Goal: Task Accomplishment & Management: Manage account settings

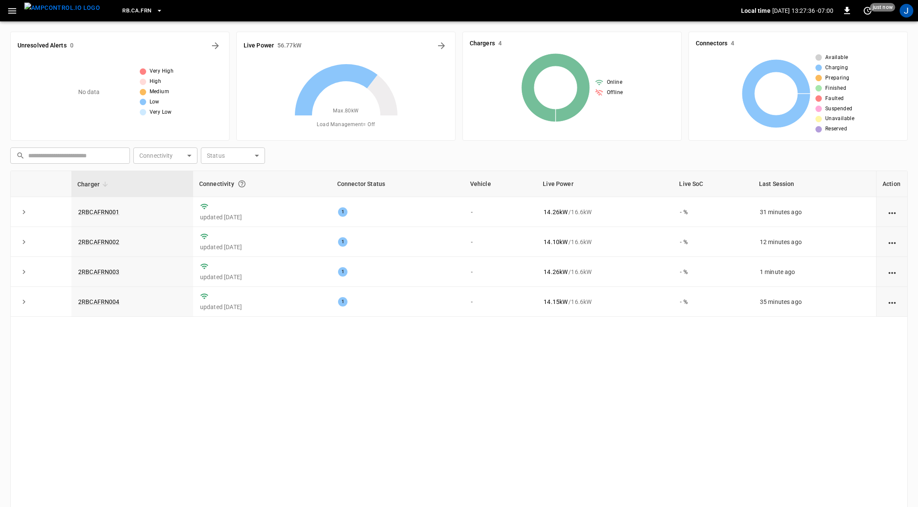
click at [15, 15] on icon "button" at bounding box center [12, 11] width 11 height 11
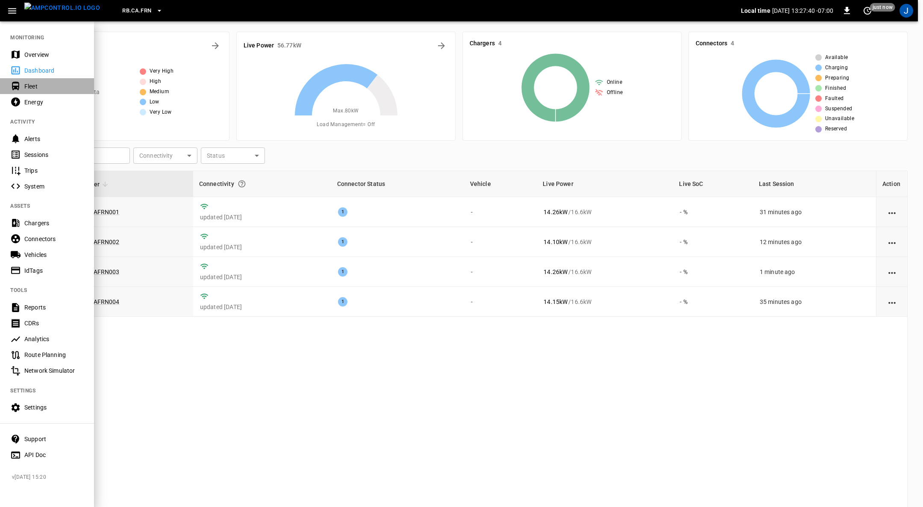
drag, startPoint x: 40, startPoint y: 92, endPoint x: 176, endPoint y: 180, distance: 162.3
click at [40, 91] on div "Fleet" at bounding box center [47, 86] width 94 height 16
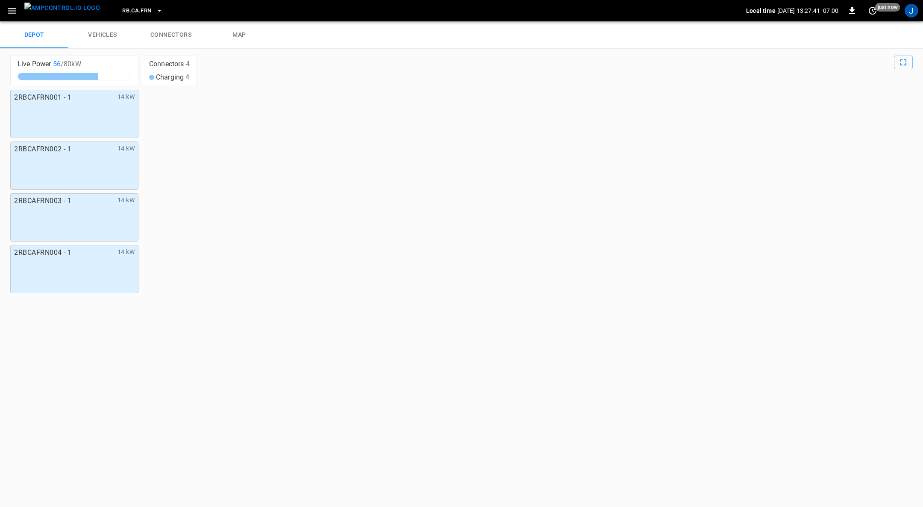
click at [184, 39] on link "connectors" at bounding box center [171, 34] width 68 height 27
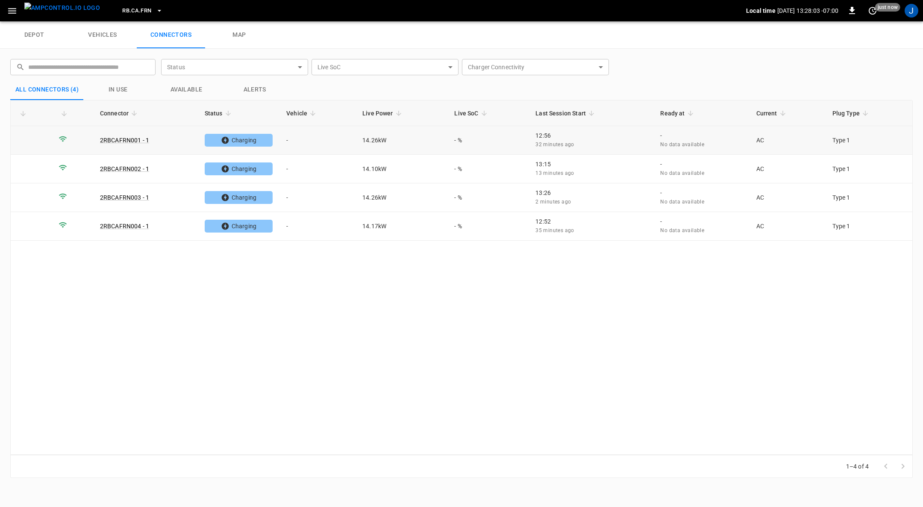
click at [293, 139] on td "-" at bounding box center [318, 140] width 76 height 29
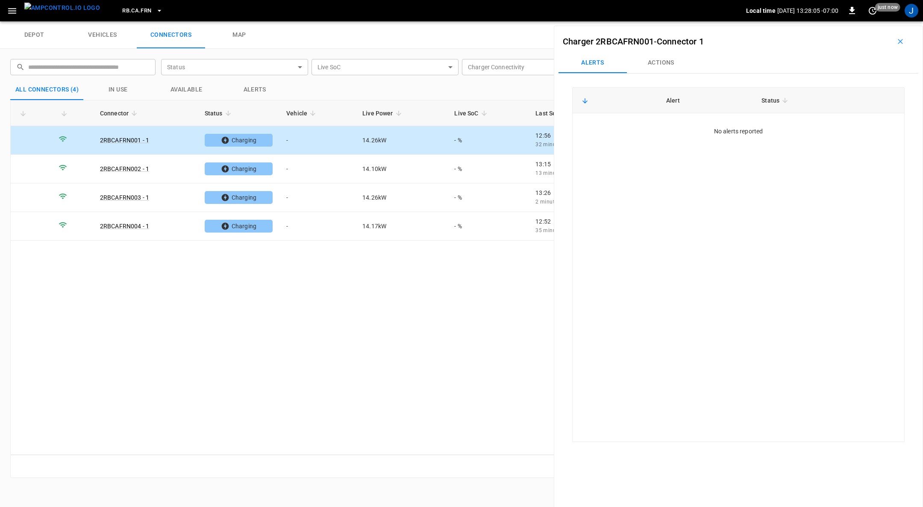
click at [663, 61] on button "Actions" at bounding box center [661, 63] width 68 height 21
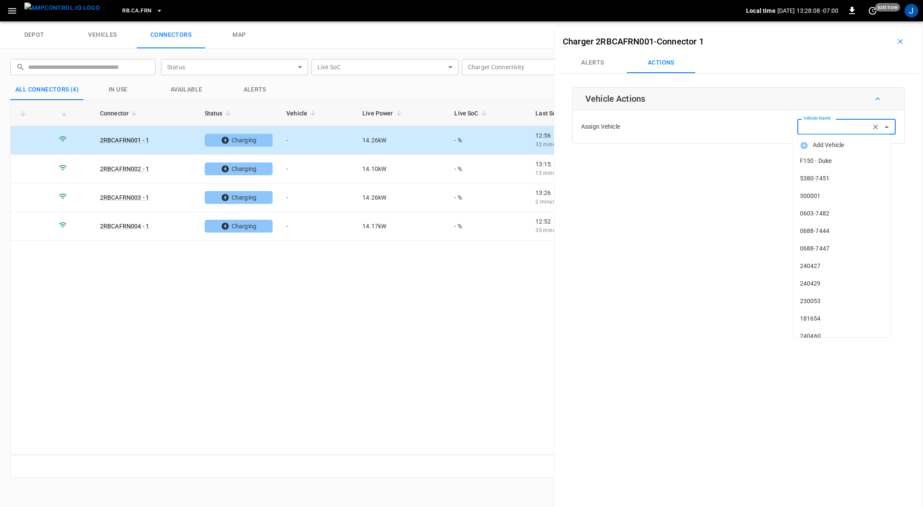
click at [809, 127] on input "Vehicle Name" at bounding box center [834, 126] width 68 height 11
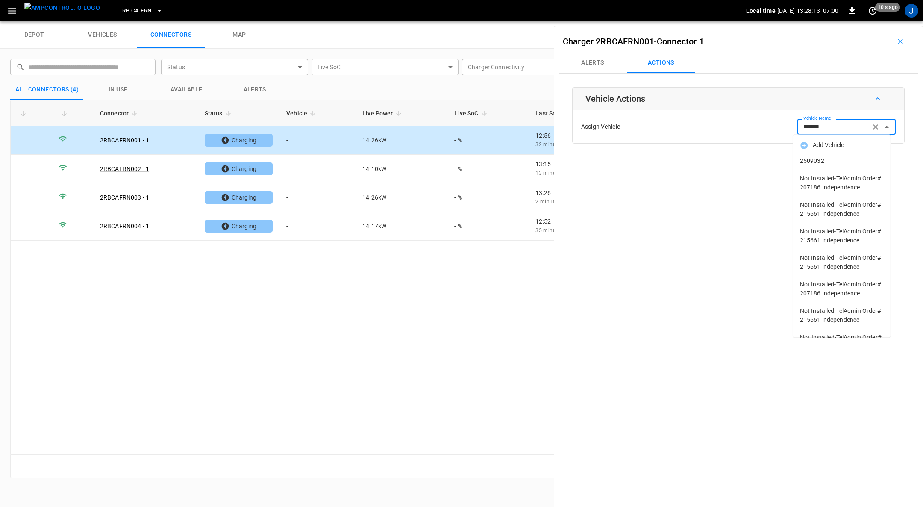
click at [813, 159] on span "2509032" at bounding box center [842, 160] width 84 height 9
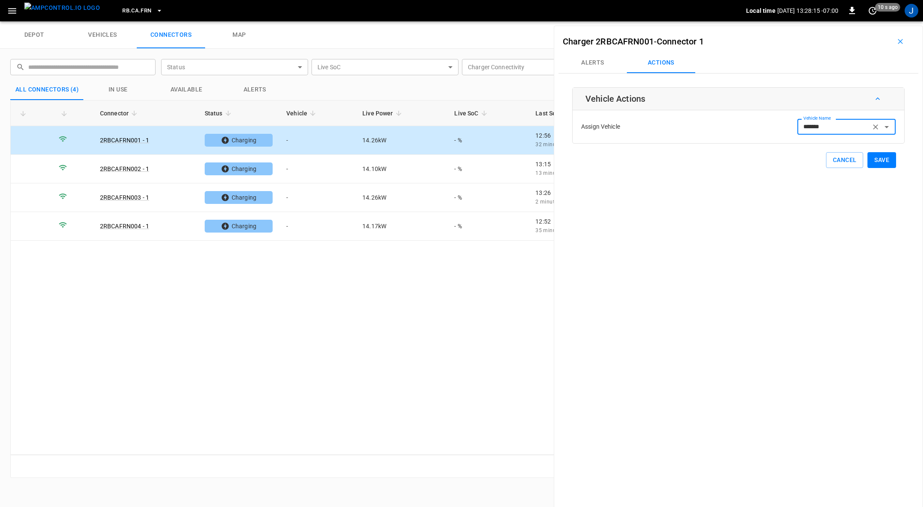
type input "*******"
click at [873, 159] on button "Save" at bounding box center [882, 160] width 29 height 16
click at [290, 167] on td "-" at bounding box center [318, 169] width 76 height 29
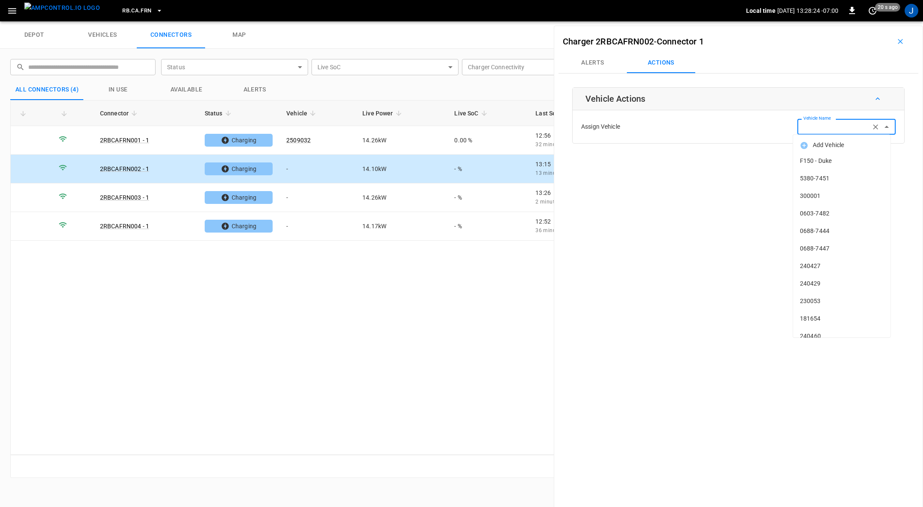
click at [844, 124] on input "Vehicle Name" at bounding box center [834, 126] width 68 height 11
type input "*******"
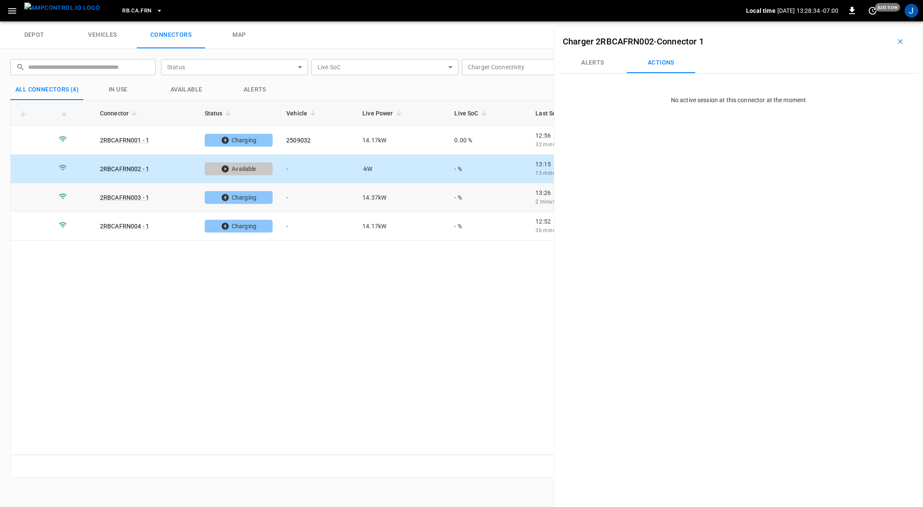
click at [296, 201] on td "-" at bounding box center [318, 197] width 76 height 29
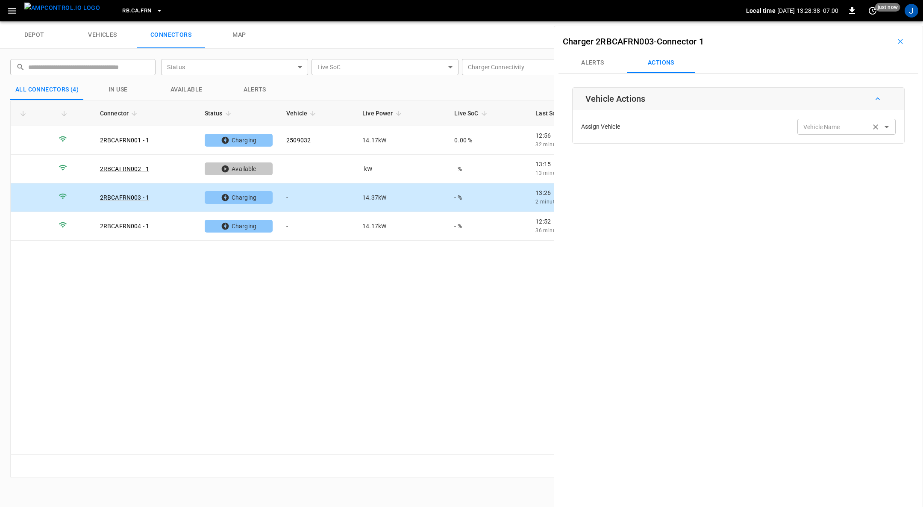
click at [844, 122] on input "Vehicle Name" at bounding box center [834, 126] width 68 height 11
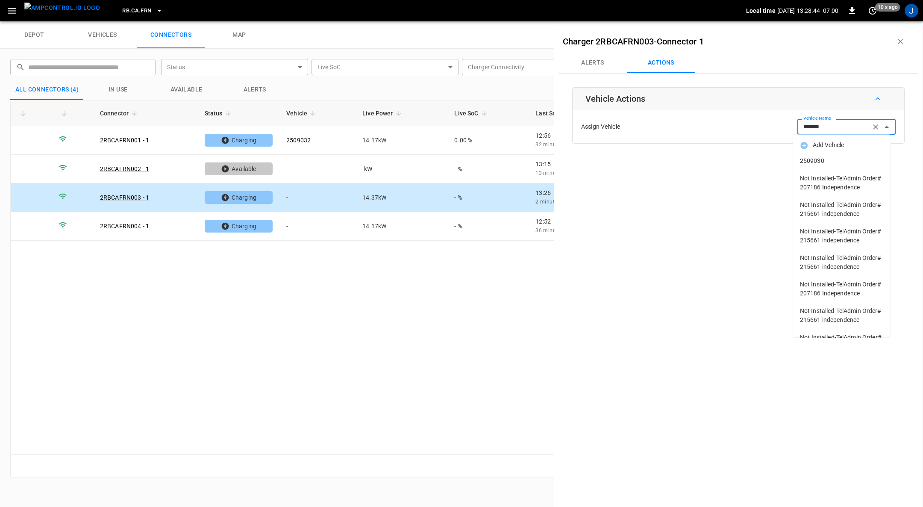
click at [819, 156] on span "2509030" at bounding box center [842, 160] width 84 height 9
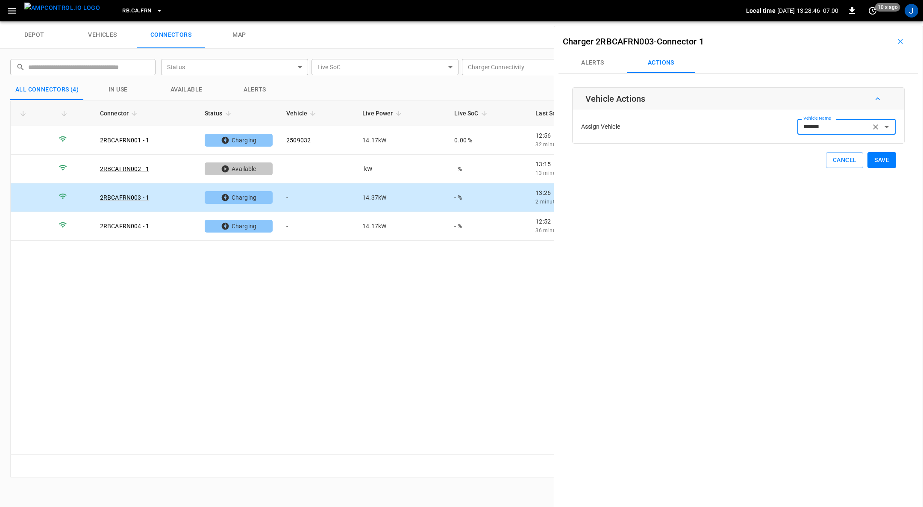
type input "*******"
click at [876, 158] on button "Save" at bounding box center [882, 160] width 29 height 16
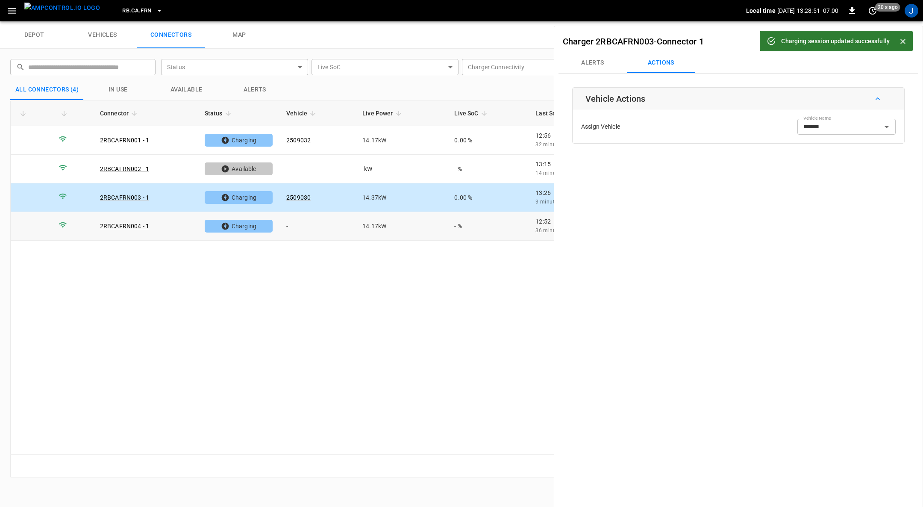
click at [292, 220] on td "-" at bounding box center [318, 226] width 76 height 29
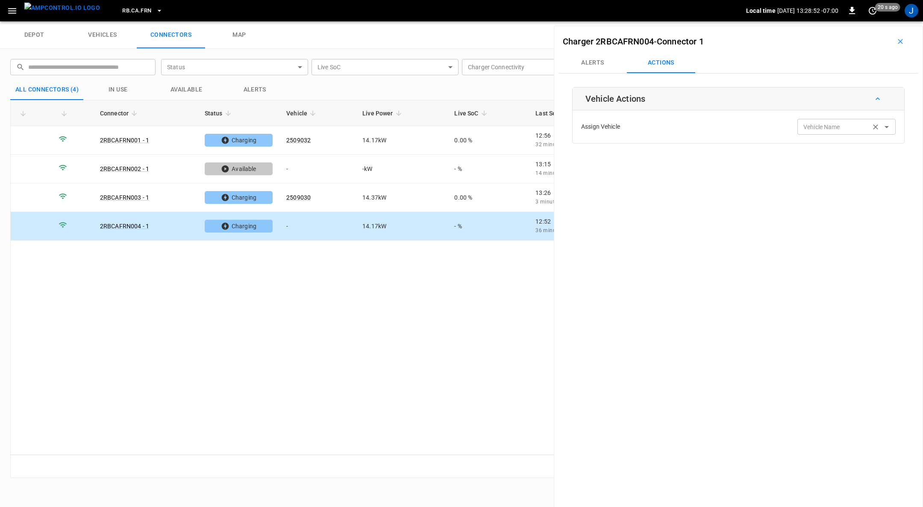
click at [833, 123] on div "Vehicle Name Vehicle Name" at bounding box center [847, 127] width 98 height 16
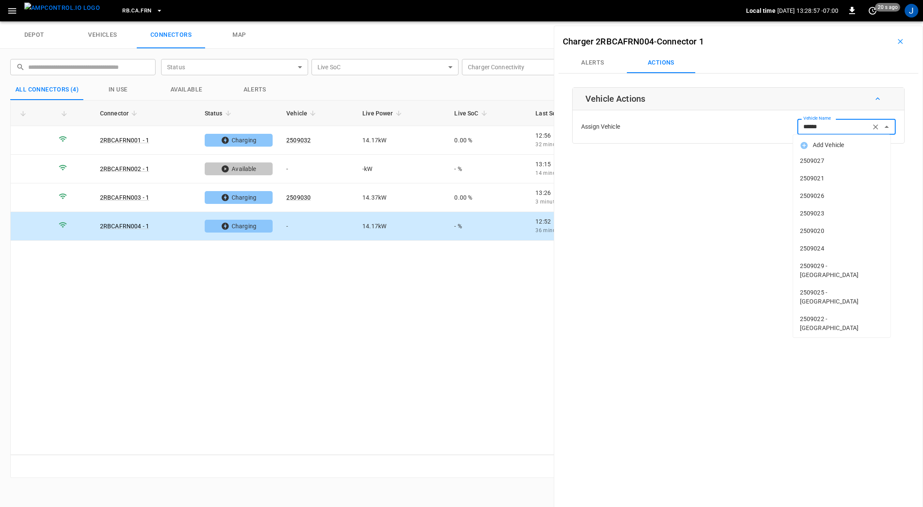
type input "*******"
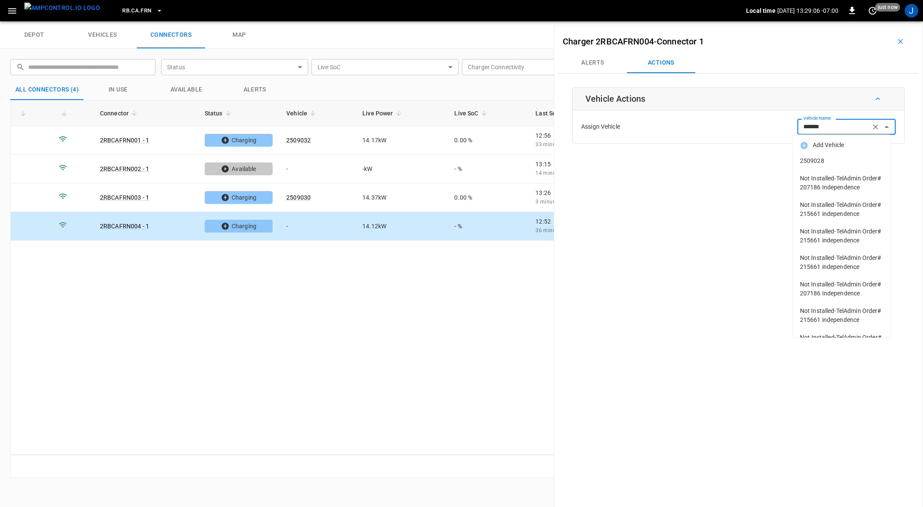
drag, startPoint x: 810, startPoint y: 158, endPoint x: 819, endPoint y: 161, distance: 9.6
click at [819, 161] on span "2509028" at bounding box center [842, 160] width 84 height 9
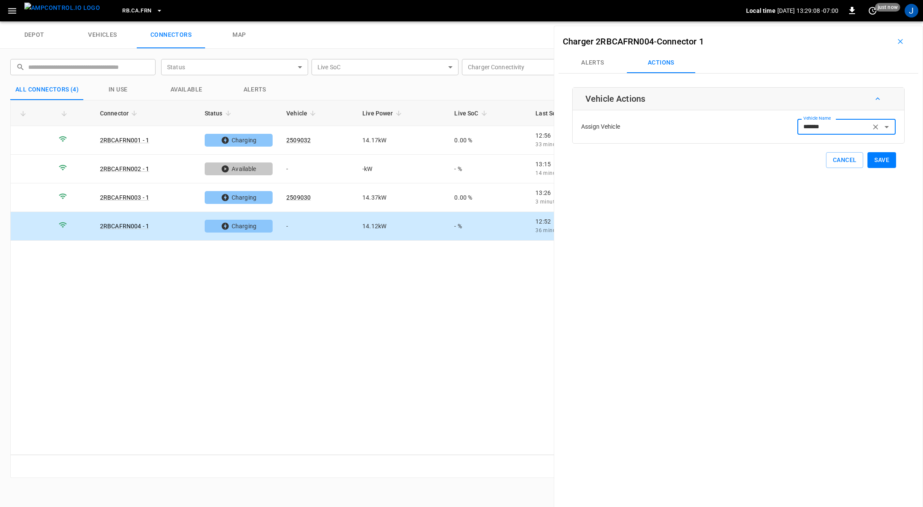
type input "*******"
click at [878, 156] on button "Save" at bounding box center [882, 160] width 29 height 16
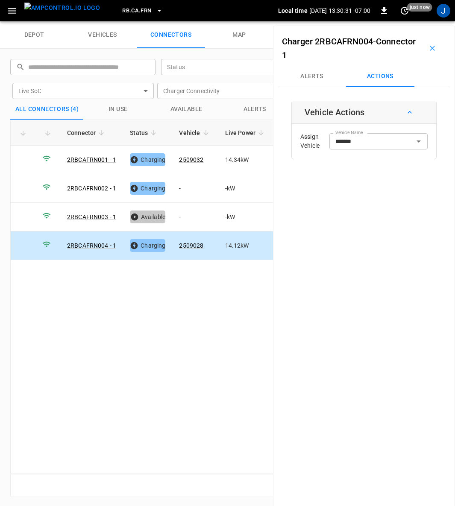
click at [417, 213] on div "Charger 2RBCAFRN004 - Connector 1 Alerts Actions Vehicle Actions Assign Vehicle…" at bounding box center [364, 279] width 182 height 506
click at [180, 189] on td "-" at bounding box center [197, 188] width 46 height 29
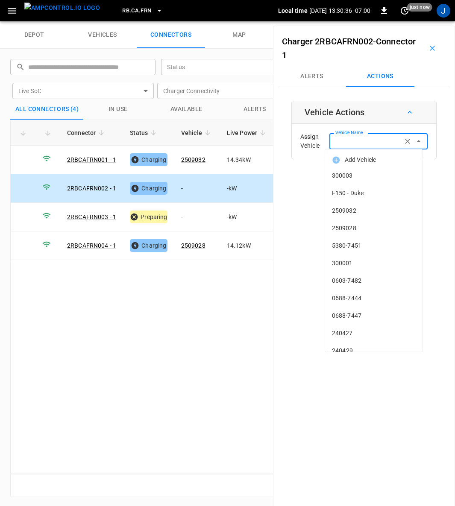
click at [359, 138] on div "Vehicle Name Vehicle Name" at bounding box center [379, 141] width 98 height 16
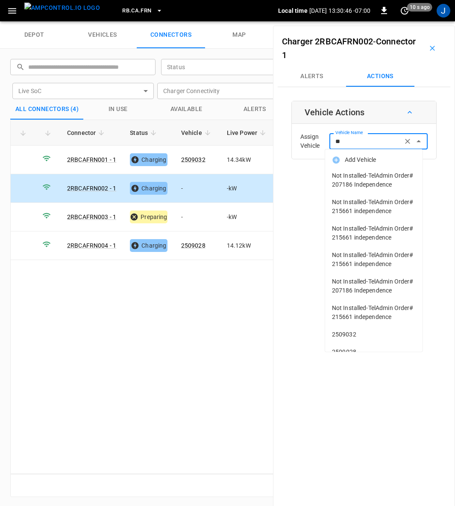
type input "*"
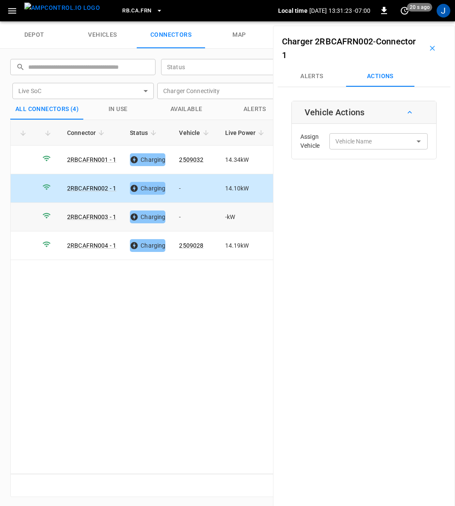
click at [183, 217] on td "-" at bounding box center [195, 217] width 46 height 29
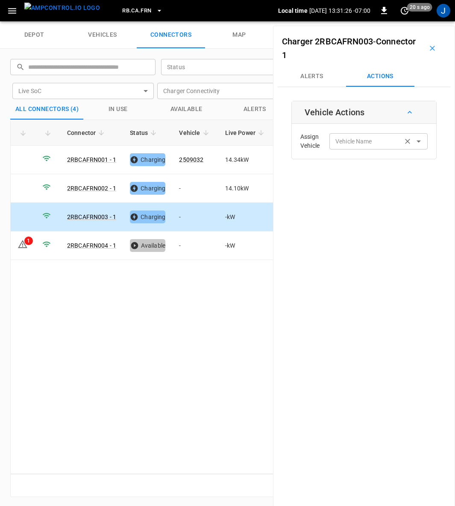
click at [374, 141] on input "Vehicle Name" at bounding box center [366, 141] width 68 height 11
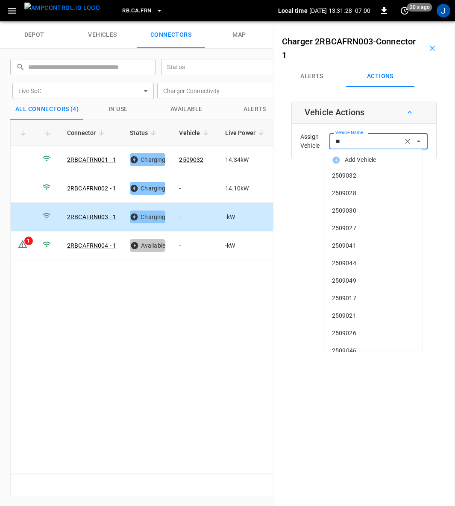
type input "***"
type input "*"
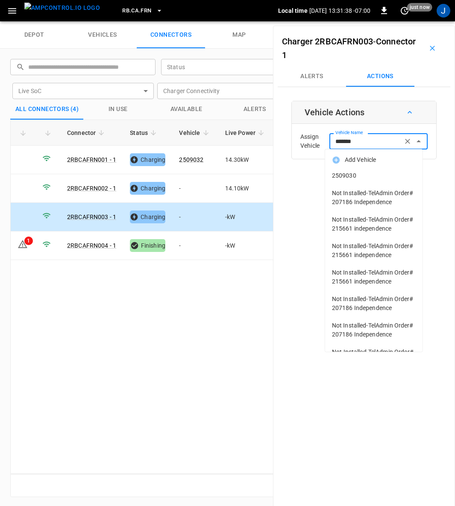
click at [355, 174] on span "2509030" at bounding box center [374, 175] width 84 height 9
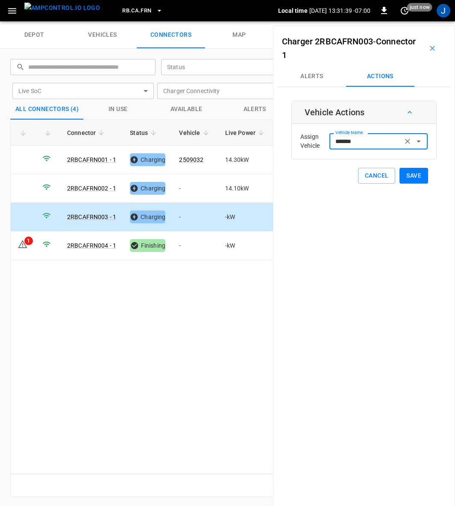
type input "*******"
click at [411, 177] on button "Save" at bounding box center [414, 176] width 29 height 16
click at [428, 44] on icon "button" at bounding box center [432, 48] width 9 height 9
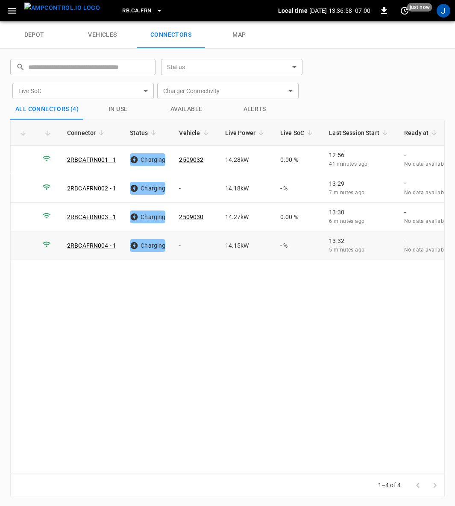
click at [183, 244] on td "-" at bounding box center [195, 246] width 46 height 29
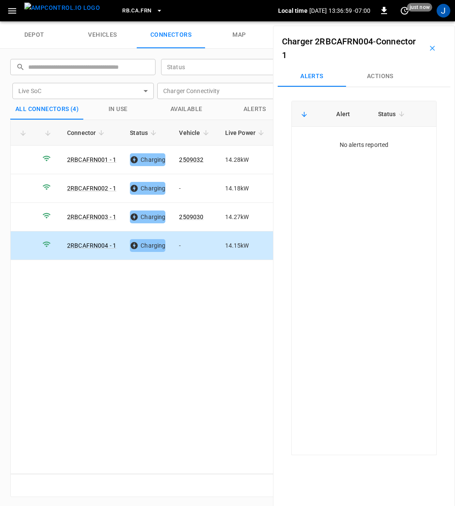
click at [376, 75] on button "Actions" at bounding box center [380, 76] width 68 height 21
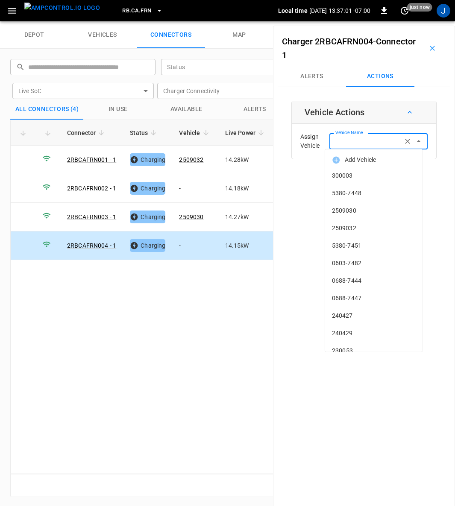
click at [367, 140] on input "Vehicle Name" at bounding box center [366, 141] width 68 height 11
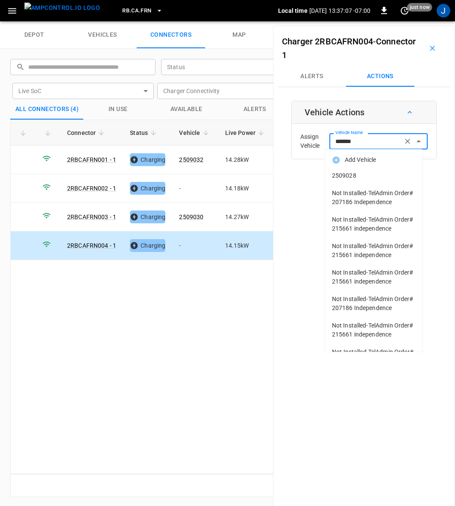
click at [354, 180] on span "2509028" at bounding box center [374, 175] width 84 height 9
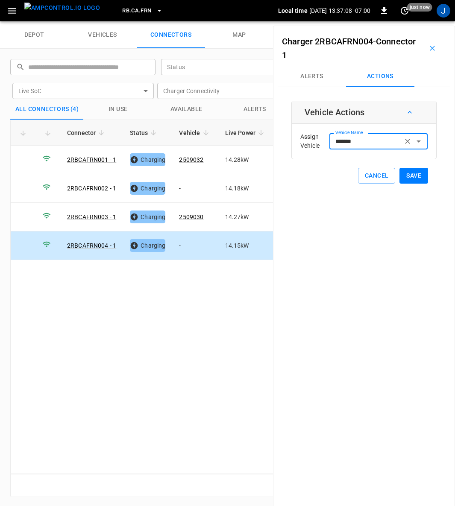
type input "*******"
click at [417, 174] on button "Save" at bounding box center [414, 176] width 29 height 16
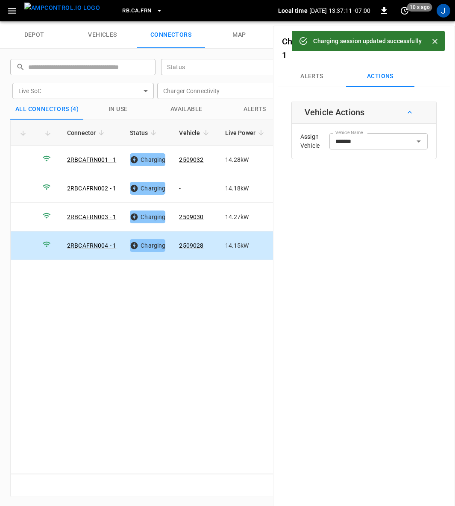
click at [167, 380] on div "Connector Status Vehicle Live Power Live SoC Last Session Start Ready at Curren…" at bounding box center [227, 297] width 435 height 355
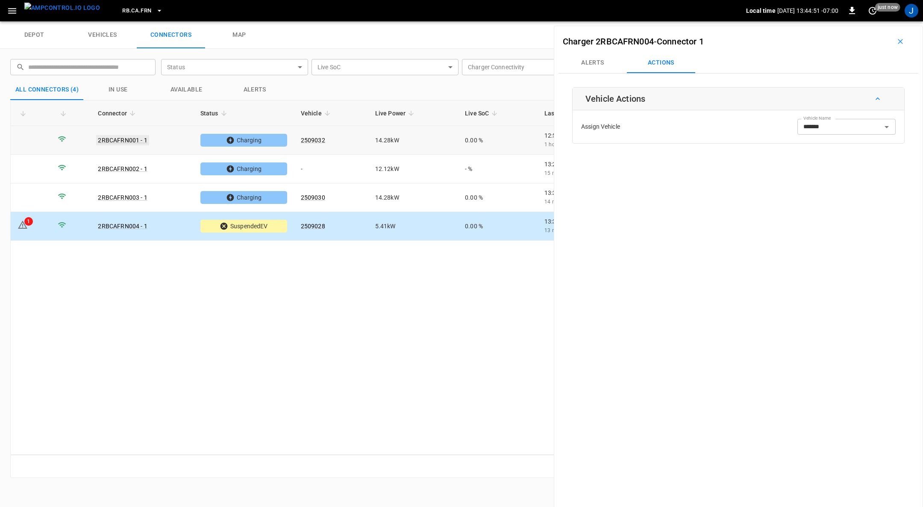
click at [130, 141] on link "2RBCAFRN001 - 1" at bounding box center [122, 140] width 53 height 10
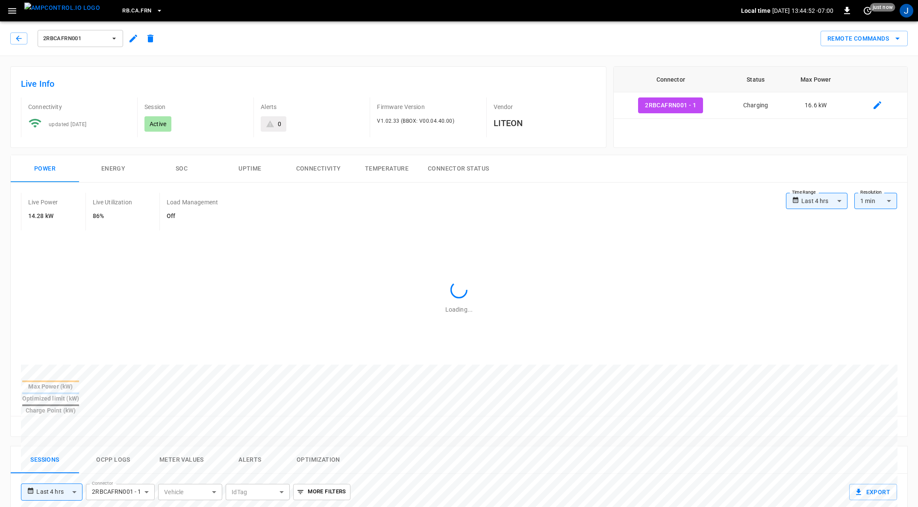
type input "**********"
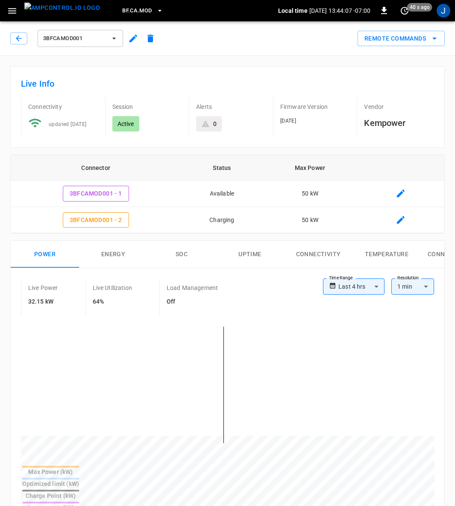
scroll to position [321, 0]
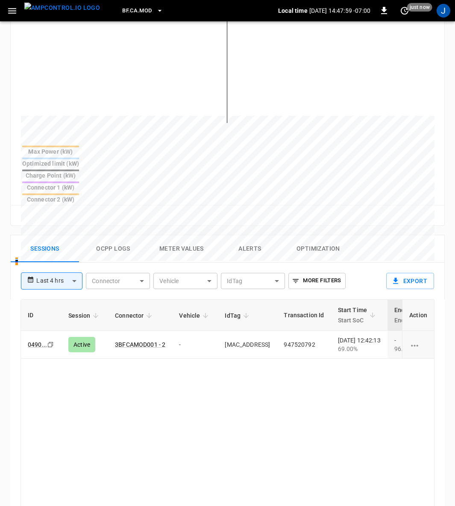
click at [236, 401] on div "ID Session Connector Vehicle IdTag Transaction Id Start Time Start SoC End Time…" at bounding box center [228, 477] width 414 height 355
click at [283, 331] on td "947520792" at bounding box center [304, 345] width 54 height 28
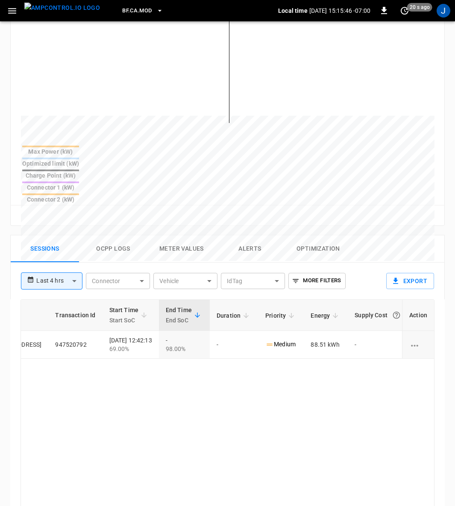
scroll to position [0, 250]
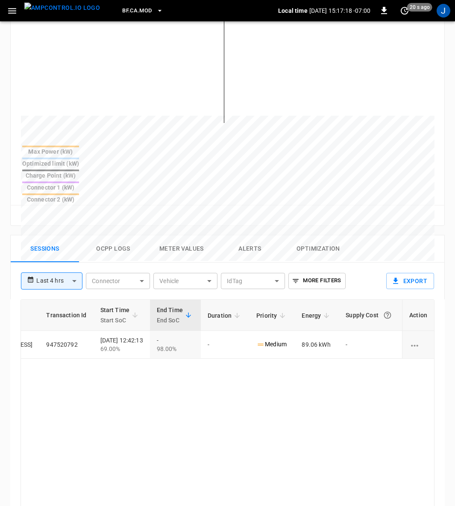
drag, startPoint x: 71, startPoint y: 329, endPoint x: 230, endPoint y: 474, distance: 215.4
click at [230, 474] on div "ID Session Connector Vehicle IdTag Transaction Id Start Time Start SoC End Time…" at bounding box center [228, 477] width 414 height 355
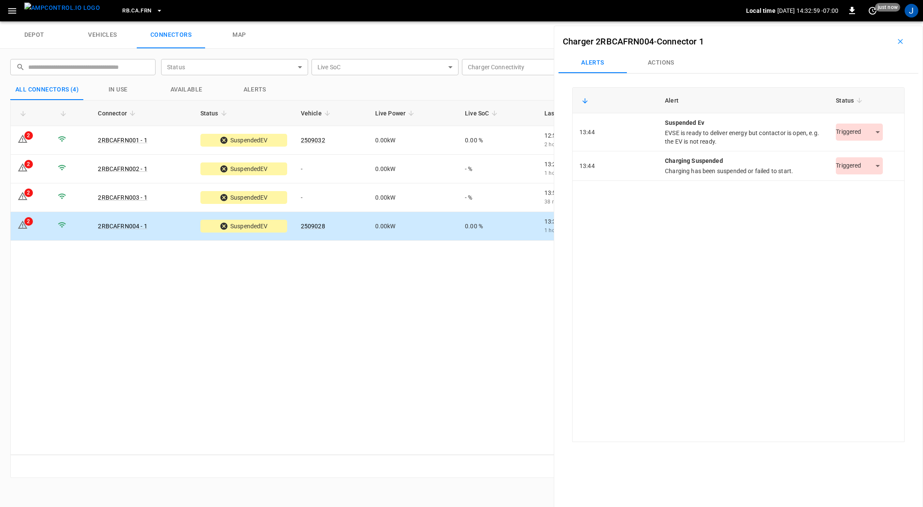
click at [875, 21] on body "RB.CA.FRN Local time [DATE] 14:32:59 -07:00 0 just now J depot vehicles connect…" at bounding box center [461, 10] width 923 height 21
click at [742, 215] on div at bounding box center [461, 253] width 923 height 507
click at [874, 21] on body "RB.CA.FRN Local time [DATE] 14:33:02 -07:00 0 just now J depot vehicles connect…" at bounding box center [461, 10] width 923 height 21
click at [848, 153] on li "Resolved" at bounding box center [854, 153] width 53 height 14
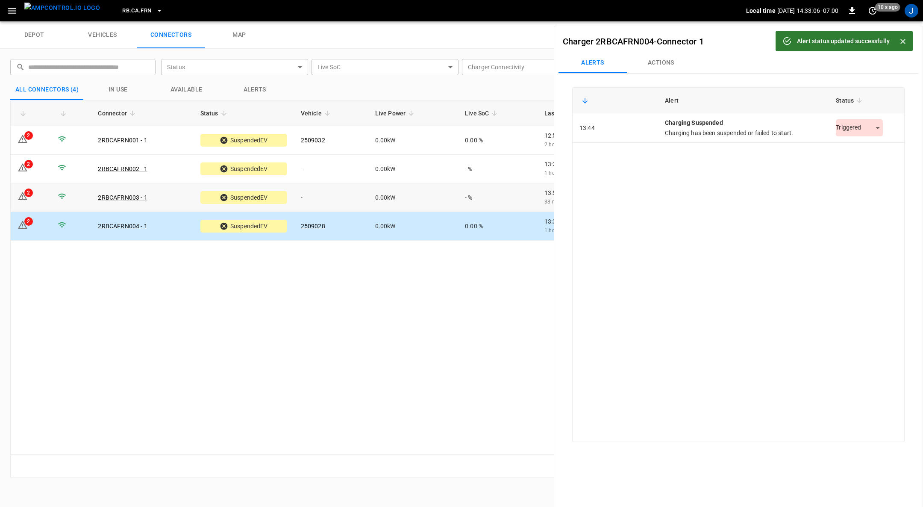
click at [127, 194] on link "2RBCAFRN003 - 1" at bounding box center [122, 197] width 49 height 7
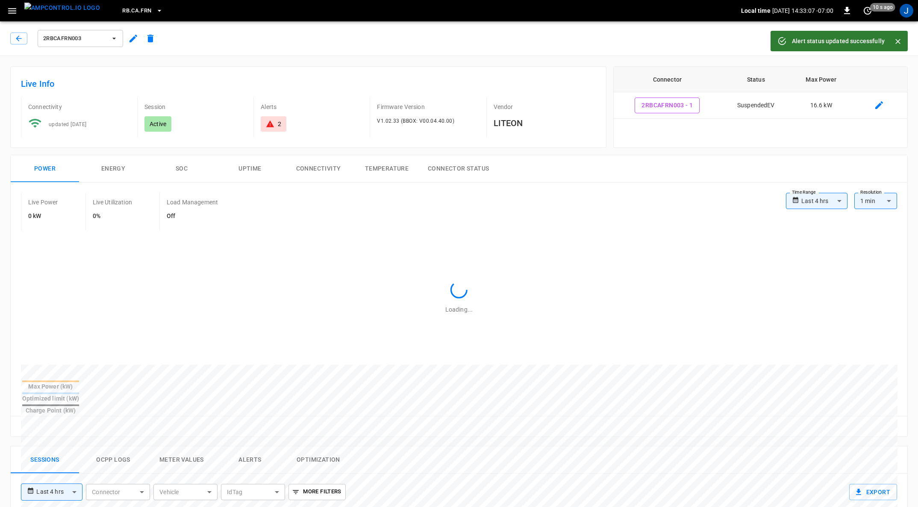
type input "**********"
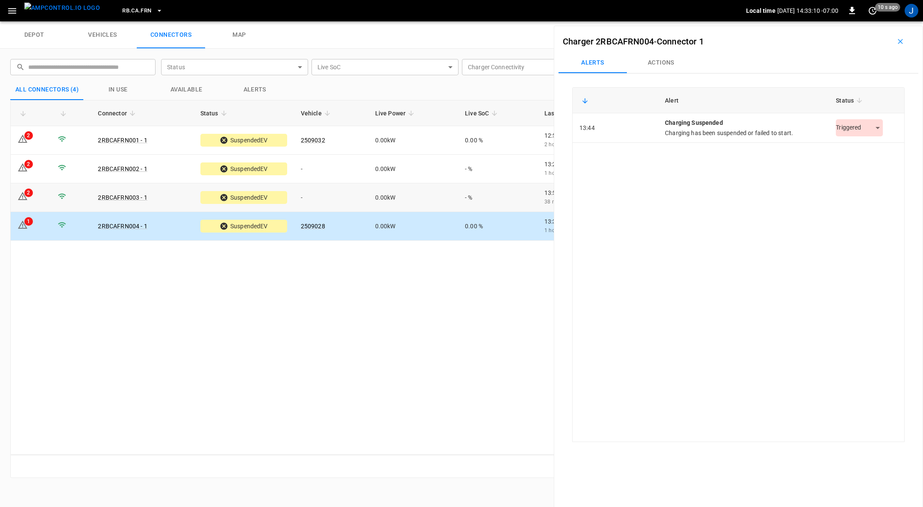
click at [178, 194] on td "2RBCAFRN003 - 1" at bounding box center [142, 197] width 102 height 29
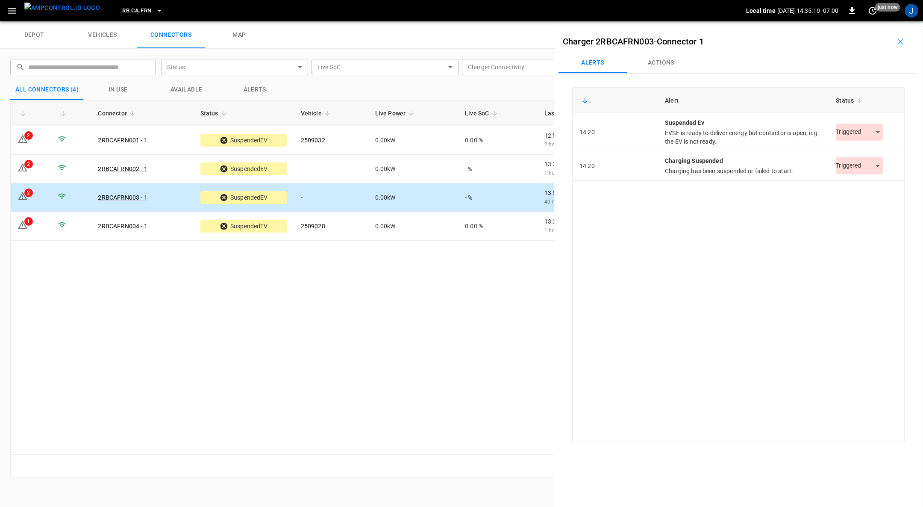
click at [896, 41] on icon "button" at bounding box center [900, 41] width 9 height 9
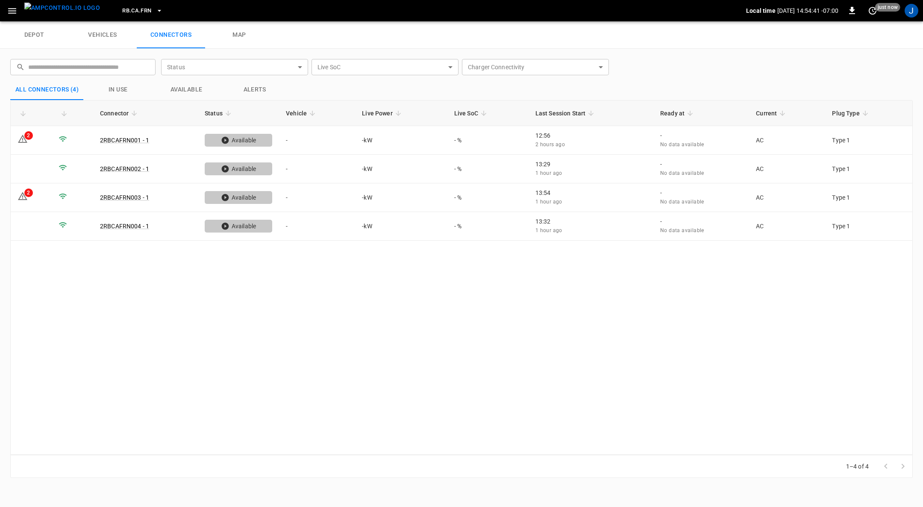
click at [155, 6] on icon "button" at bounding box center [159, 10] width 9 height 9
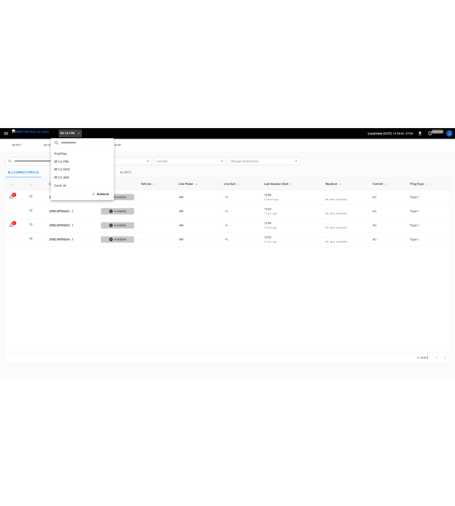
scroll to position [452, 0]
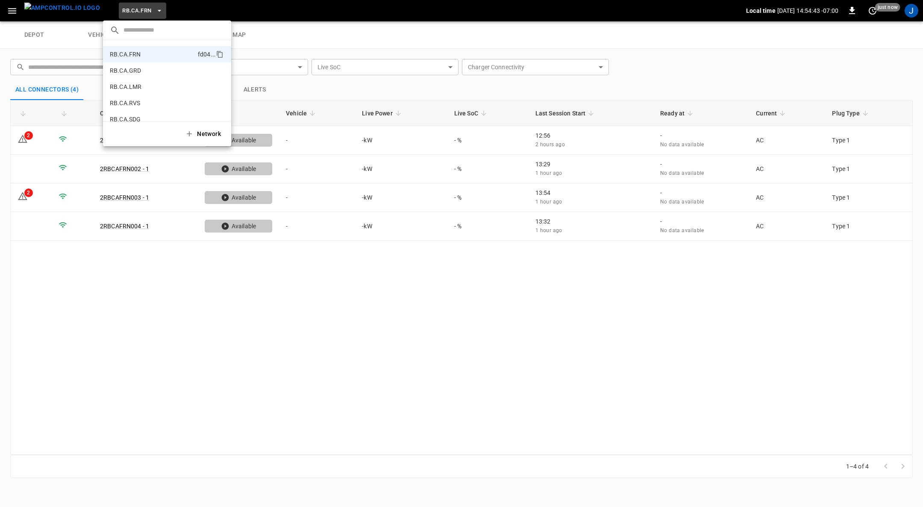
click at [135, 69] on p "RB.CA.GRD" at bounding box center [151, 70] width 83 height 9
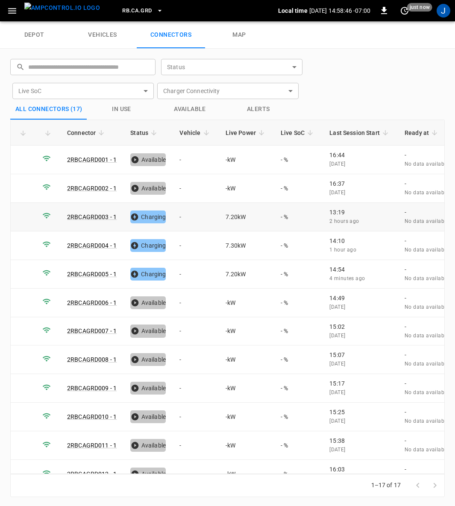
click at [181, 217] on td "-" at bounding box center [196, 217] width 46 height 29
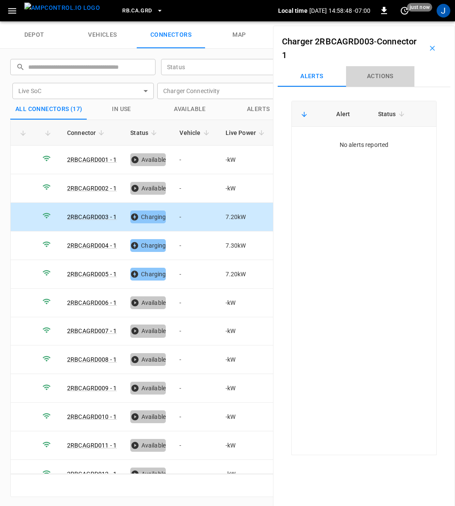
click at [384, 78] on button "Actions" at bounding box center [380, 76] width 68 height 21
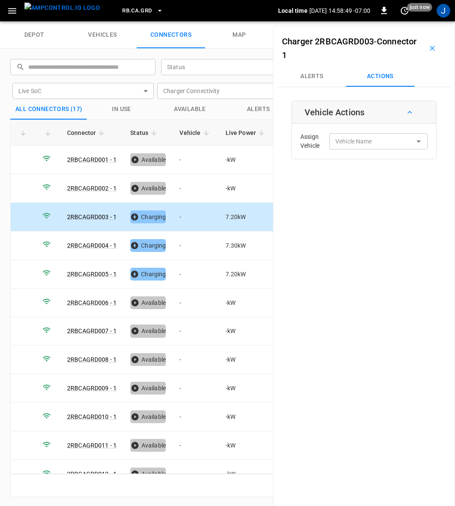
click at [377, 144] on input "Vehicle Name" at bounding box center [366, 141] width 68 height 11
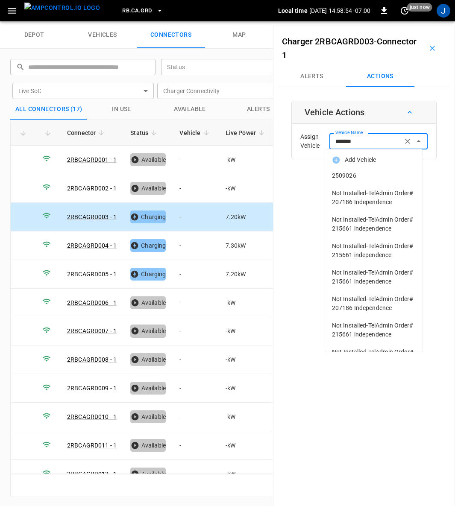
click at [351, 176] on span "2509026" at bounding box center [374, 175] width 84 height 9
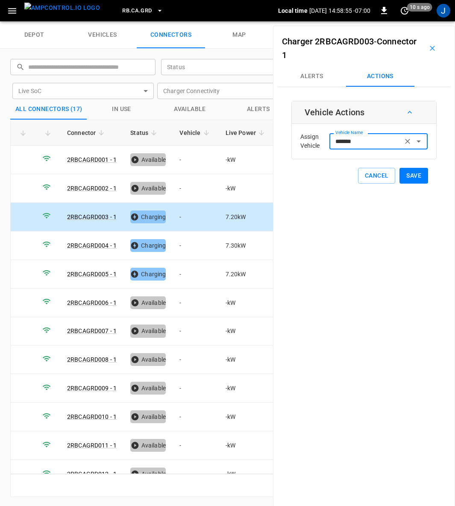
type input "*******"
click at [412, 174] on button "Save" at bounding box center [414, 176] width 29 height 16
click at [178, 272] on td "-" at bounding box center [196, 274] width 46 height 29
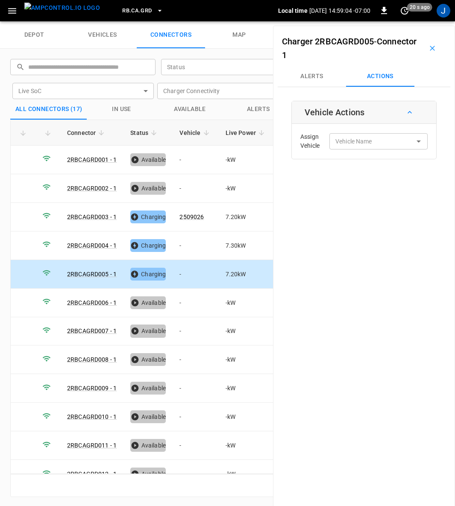
click at [360, 143] on div "Vehicle Name Vehicle Name" at bounding box center [379, 141] width 98 height 16
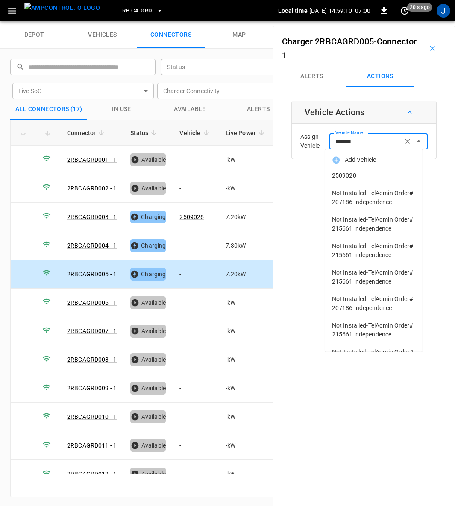
click at [354, 174] on span "2509020" at bounding box center [374, 175] width 84 height 9
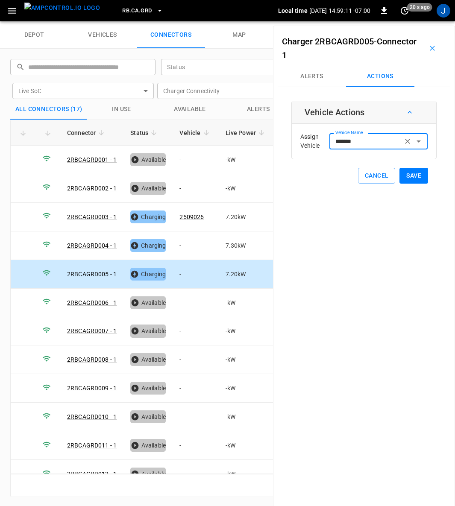
type input "*******"
click at [412, 177] on button "Save" at bounding box center [414, 176] width 29 height 16
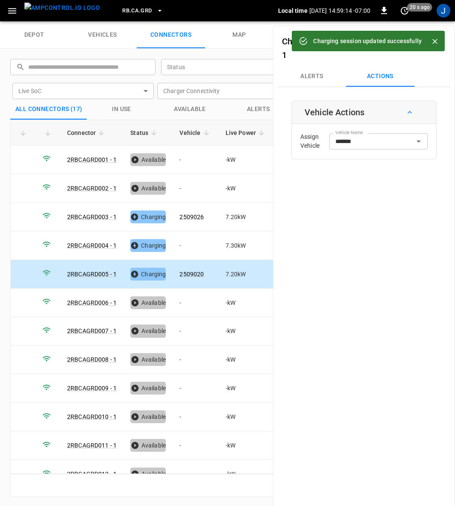
click at [436, 43] on icon "Close" at bounding box center [435, 41] width 9 height 9
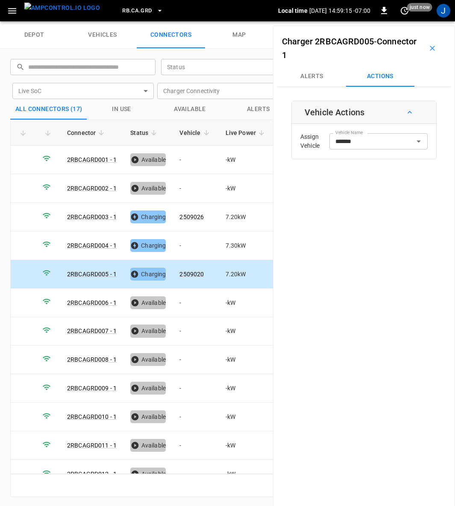
click at [428, 47] on icon "button" at bounding box center [432, 48] width 9 height 9
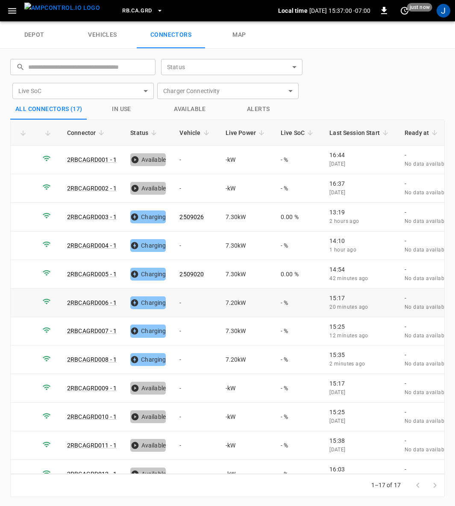
click at [177, 296] on td "-" at bounding box center [196, 303] width 46 height 29
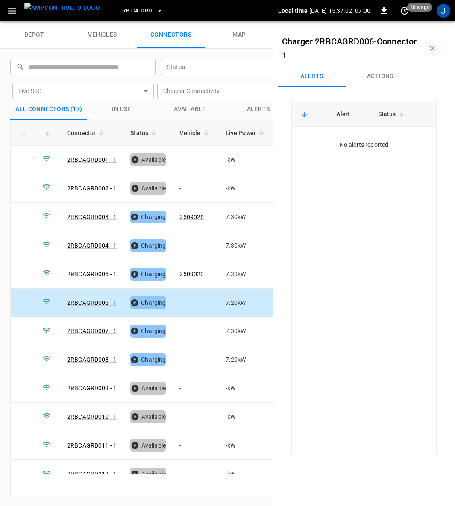
click at [374, 80] on button "Actions" at bounding box center [380, 76] width 68 height 21
click at [359, 140] on input "Vehicle Name" at bounding box center [366, 141] width 68 height 11
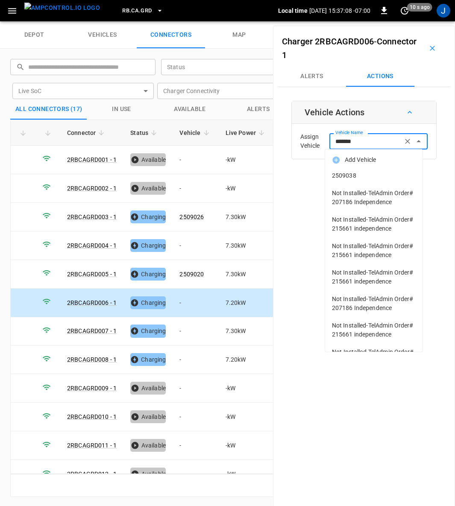
click at [347, 173] on span "2509038" at bounding box center [374, 175] width 84 height 9
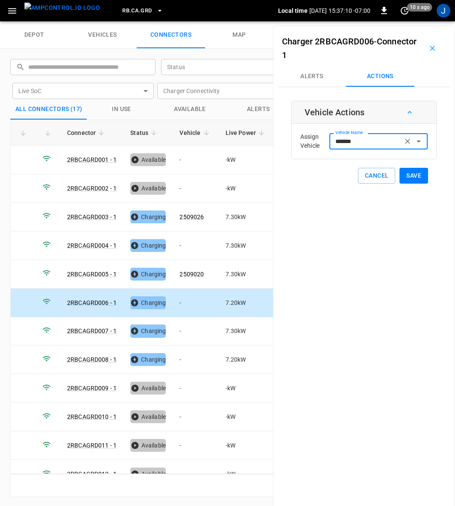
type input "*******"
click at [404, 171] on button "Save" at bounding box center [414, 176] width 29 height 16
click at [183, 324] on td "-" at bounding box center [196, 332] width 46 height 29
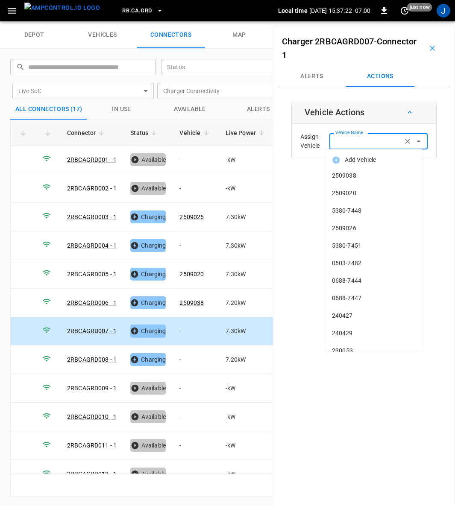
click at [368, 141] on input "Vehicle Name" at bounding box center [366, 141] width 68 height 11
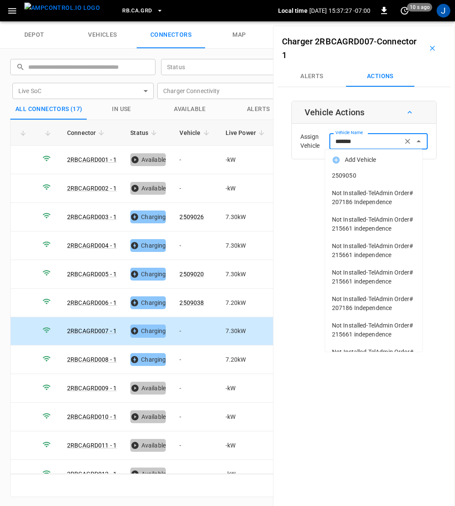
click at [355, 170] on li "2509050" at bounding box center [373, 176] width 97 height 18
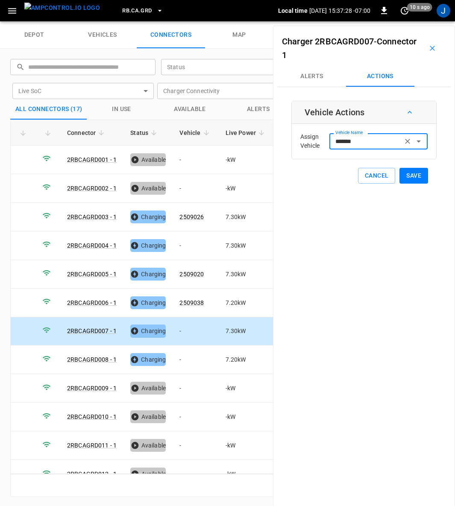
type input "*******"
click at [410, 171] on button "Save" at bounding box center [414, 176] width 29 height 16
click at [185, 354] on td "-" at bounding box center [196, 360] width 46 height 29
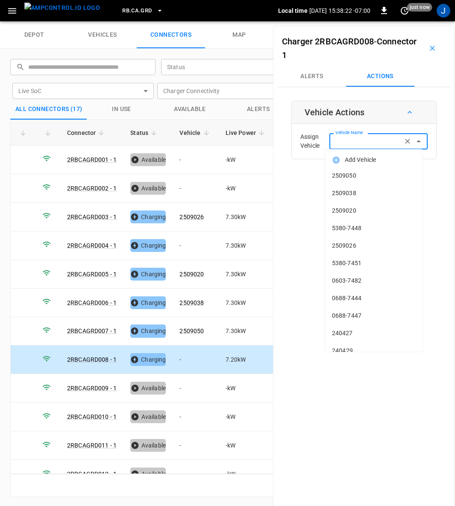
click at [368, 142] on input "Vehicle Name" at bounding box center [366, 141] width 68 height 11
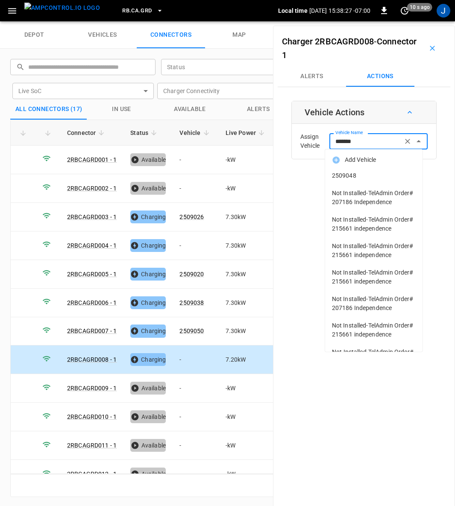
click at [342, 179] on span "2509048" at bounding box center [374, 175] width 84 height 9
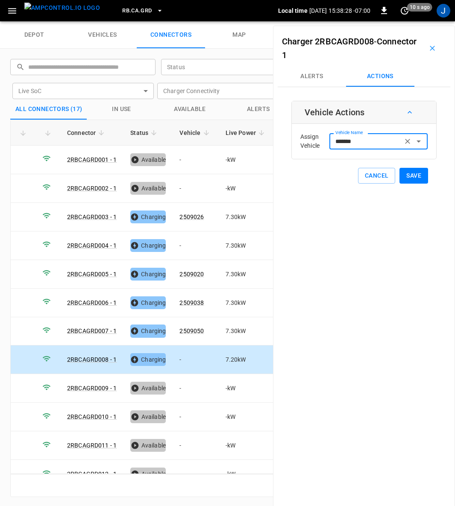
type input "*******"
click at [413, 175] on button "Save" at bounding box center [414, 176] width 29 height 16
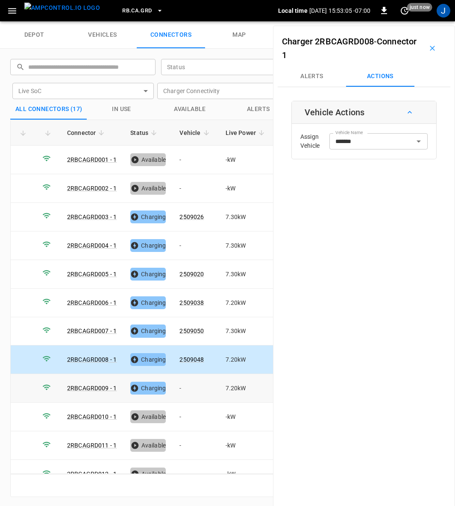
click at [180, 385] on td "-" at bounding box center [196, 388] width 46 height 29
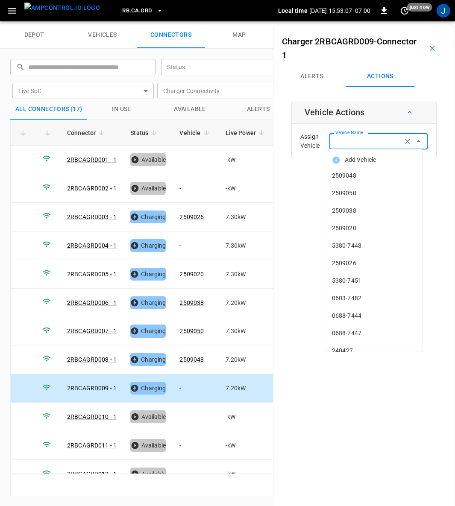
click at [354, 142] on input "Vehicle Name" at bounding box center [366, 141] width 68 height 11
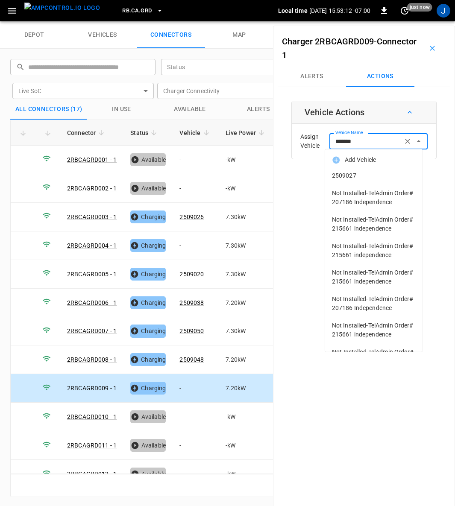
click at [354, 176] on span "2509027" at bounding box center [374, 175] width 84 height 9
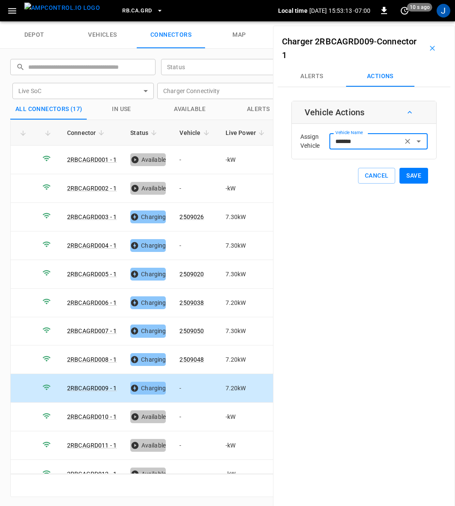
type input "*******"
click at [411, 171] on button "Save" at bounding box center [414, 176] width 29 height 16
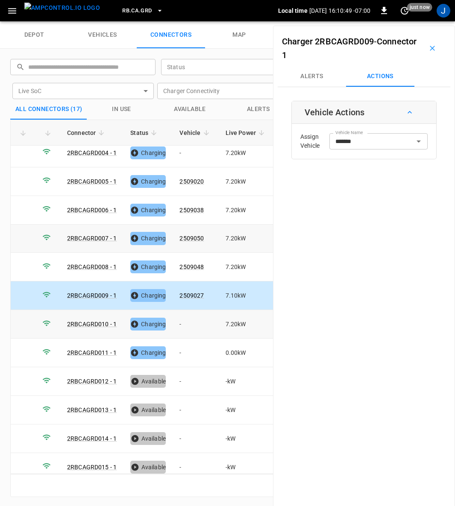
scroll to position [96, 0]
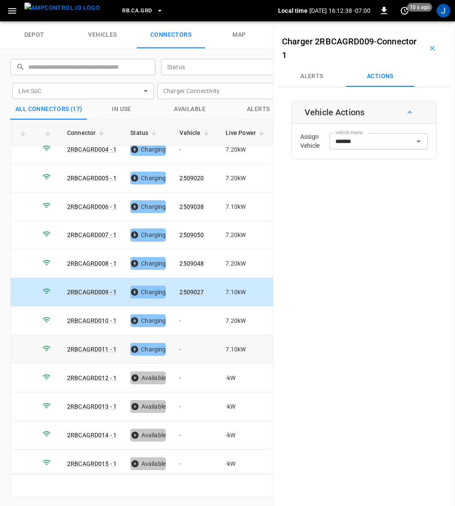
click at [180, 344] on td "-" at bounding box center [196, 350] width 46 height 29
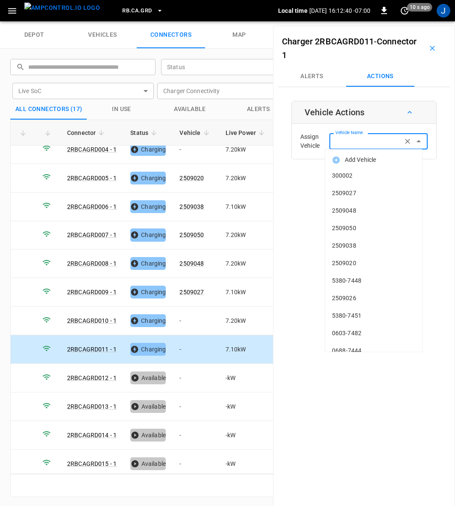
click at [356, 143] on input "Vehicle Name" at bounding box center [366, 141] width 68 height 11
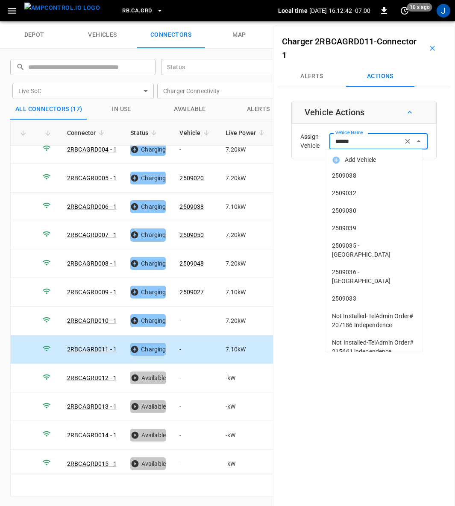
type input "*******"
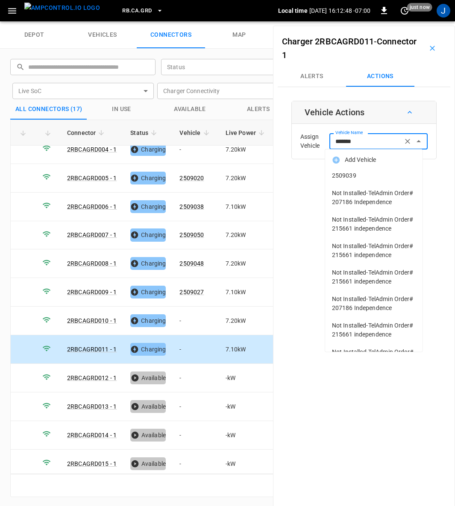
click at [354, 174] on span "2509039" at bounding box center [374, 175] width 84 height 9
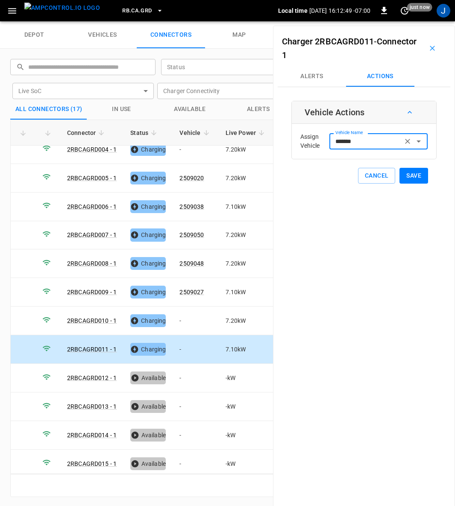
type input "*******"
click at [409, 171] on button "Save" at bounding box center [414, 176] width 29 height 16
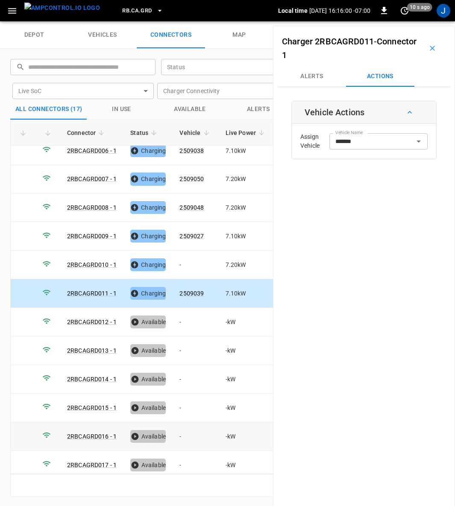
scroll to position [1, 0]
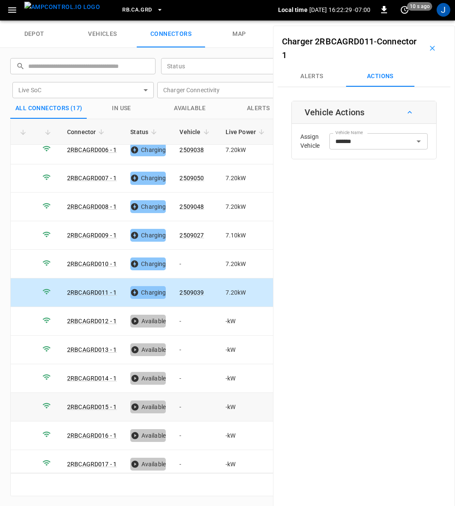
click at [160, 402] on div "Available" at bounding box center [147, 407] width 35 height 13
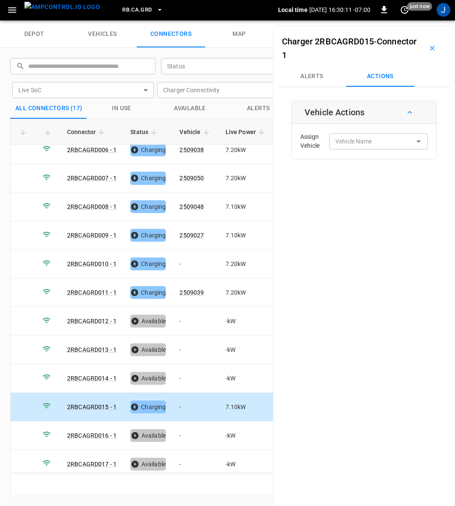
click at [378, 463] on div "Charger 2RBCAGRD015 - Connector 1 Alerts Actions Vehicle Actions Assign Vehicle…" at bounding box center [364, 279] width 182 height 506
click at [180, 397] on td "-" at bounding box center [196, 407] width 46 height 29
click at [354, 141] on input "Vehicle Name" at bounding box center [366, 141] width 68 height 11
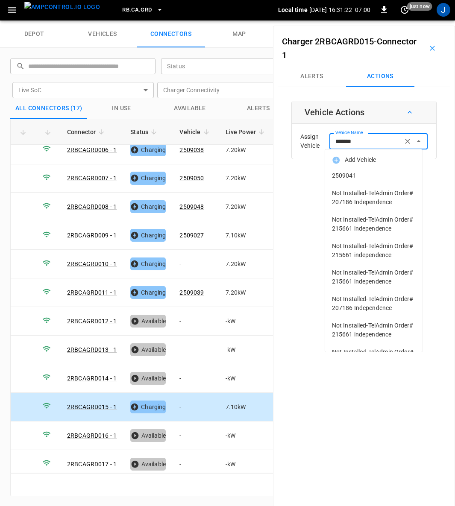
click at [345, 178] on span "2509041" at bounding box center [374, 175] width 84 height 9
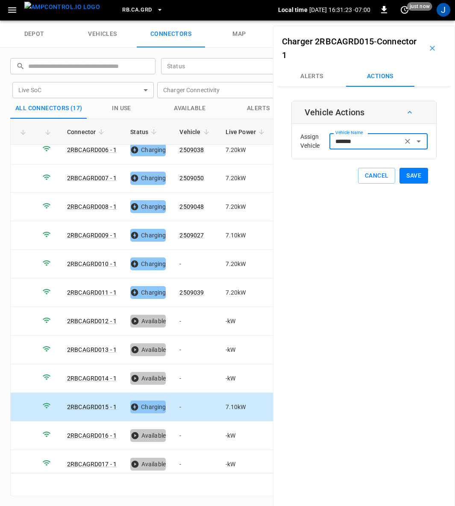
type input "*******"
click at [408, 178] on button "Save" at bounding box center [414, 176] width 29 height 16
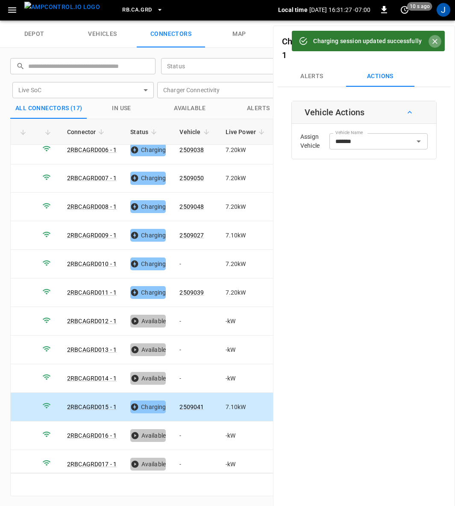
click at [436, 42] on icon "Close" at bounding box center [435, 41] width 5 height 5
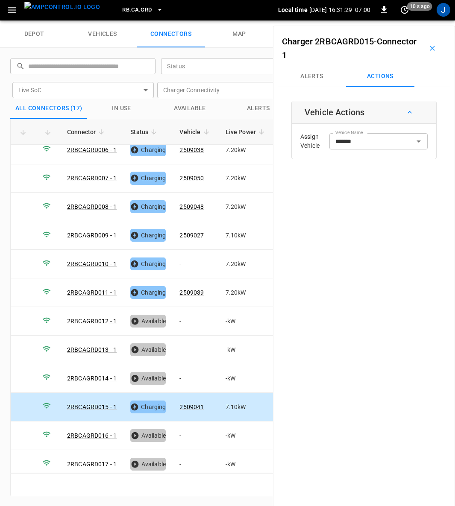
click at [430, 47] on icon "button" at bounding box center [432, 48] width 5 height 5
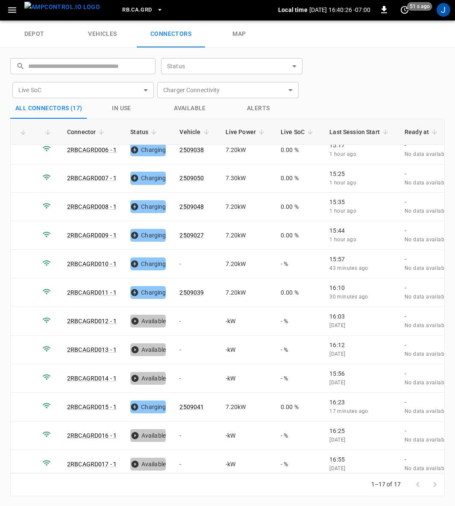
scroll to position [0, 0]
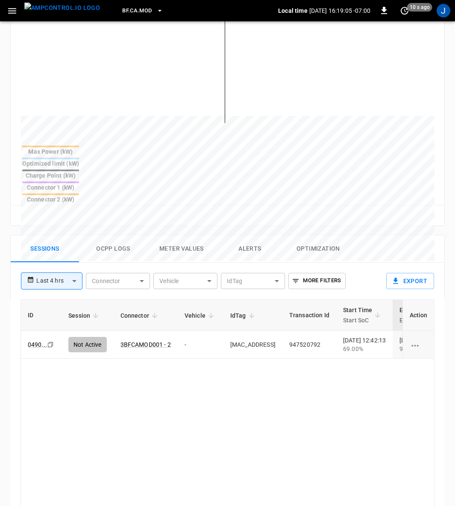
scroll to position [0, 250]
